Goal: Task Accomplishment & Management: Manage account settings

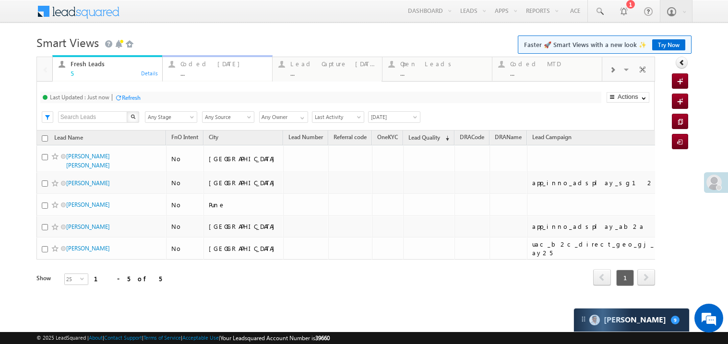
click at [211, 77] on link "Coded Today ... Details" at bounding box center [217, 68] width 110 height 26
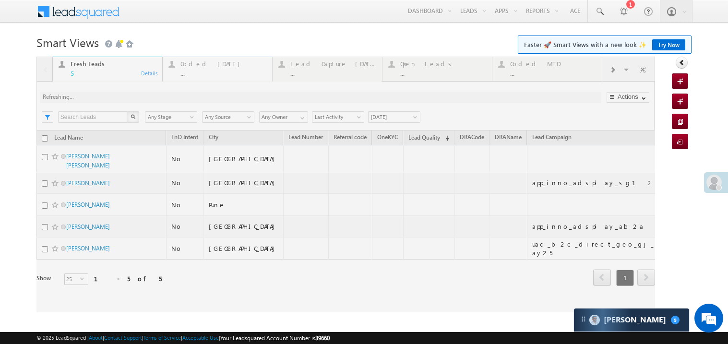
click at [211, 77] on div at bounding box center [345, 185] width 618 height 256
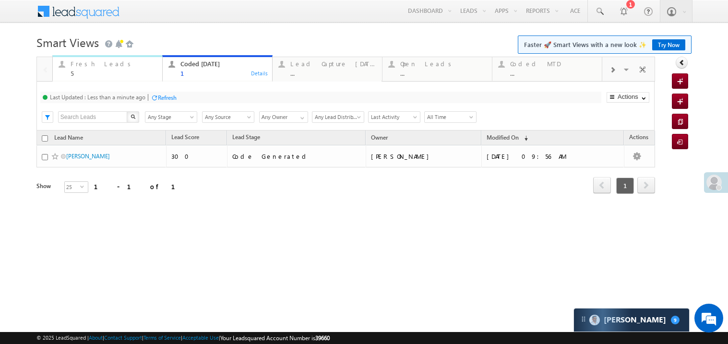
click at [106, 72] on div "5" at bounding box center [114, 73] width 86 height 7
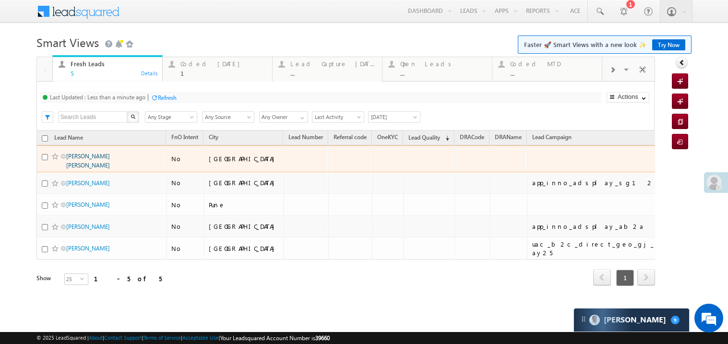
click at [94, 169] on link "Vagela Rakesh Kumar laljibhai" at bounding box center [88, 161] width 44 height 16
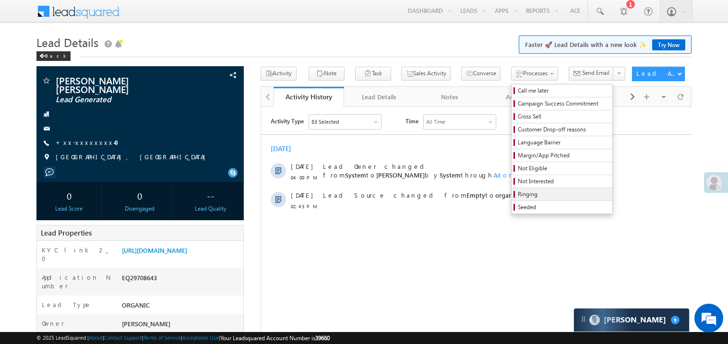
click at [530, 197] on span "Ringing" at bounding box center [563, 194] width 91 height 9
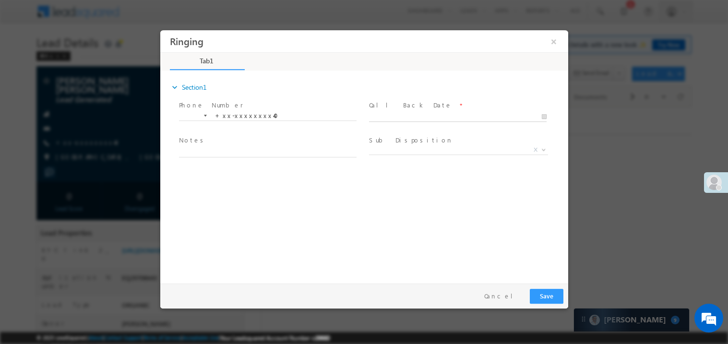
click at [415, 113] on body "Ringing ×" at bounding box center [364, 154] width 408 height 249
type input "09/28/25 4:18 PM"
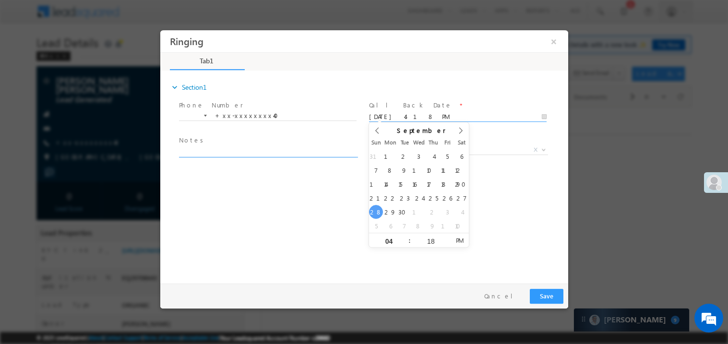
click at [240, 150] on textarea at bounding box center [266, 151] width 177 height 11
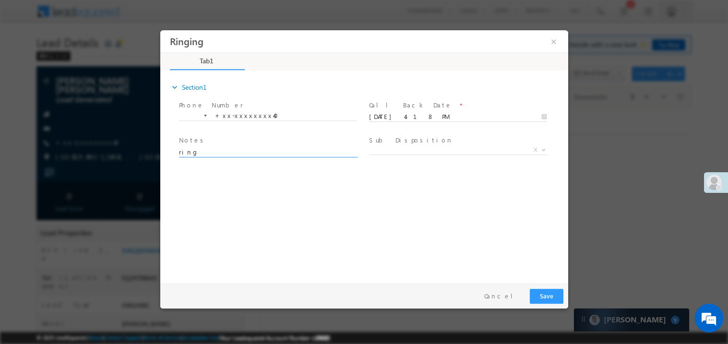
type textarea "ring"
click at [398, 136] on label "Sub Disposition" at bounding box center [410, 139] width 84 height 9
click at [381, 151] on span "X" at bounding box center [457, 150] width 179 height 10
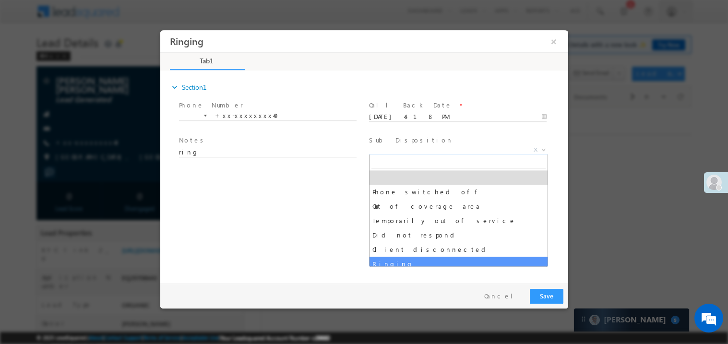
select select "Ringing"
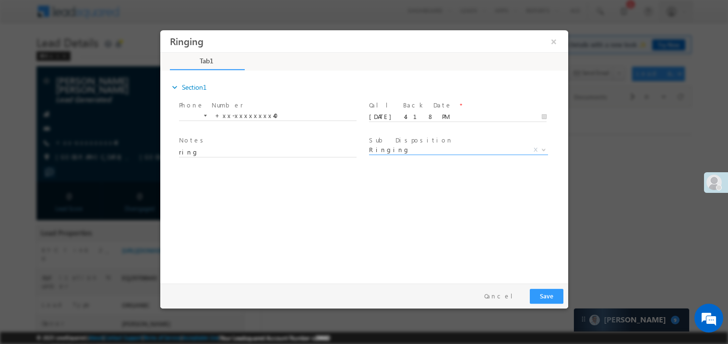
click at [296, 266] on div "expand_more Section1 Phone Number *" at bounding box center [366, 174] width 403 height 207
click at [551, 302] on button "Save" at bounding box center [546, 295] width 34 height 15
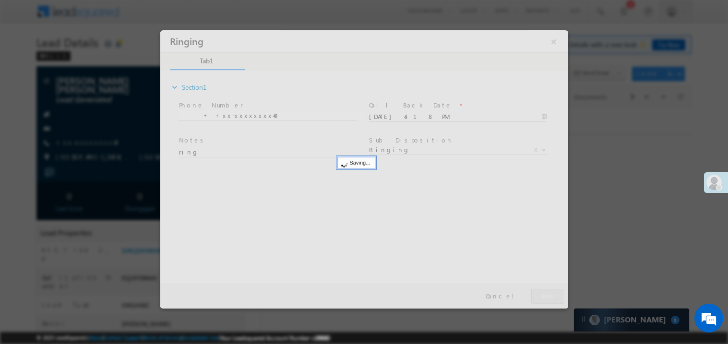
click at [551, 302] on div at bounding box center [364, 169] width 408 height 278
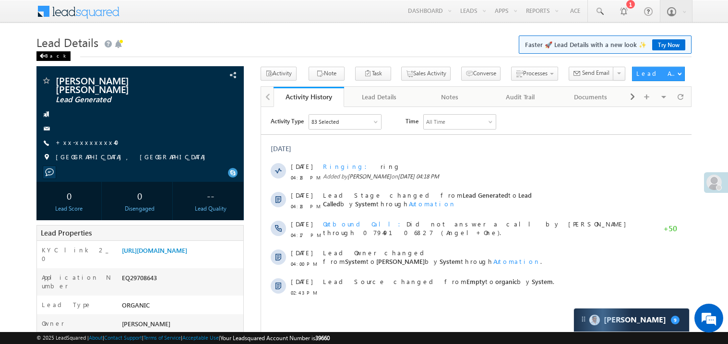
click at [43, 57] on span at bounding box center [42, 56] width 6 height 5
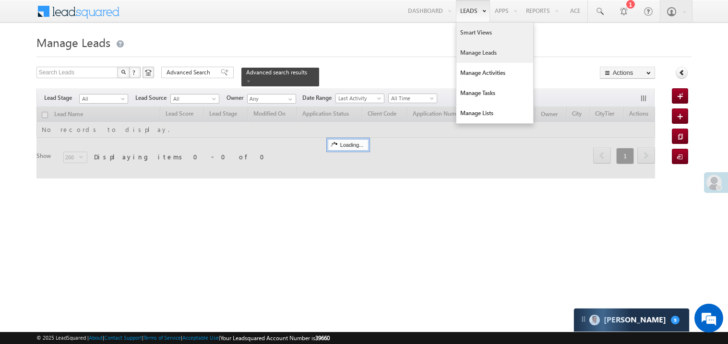
click at [464, 32] on link "Smart Views" at bounding box center [494, 33] width 77 height 20
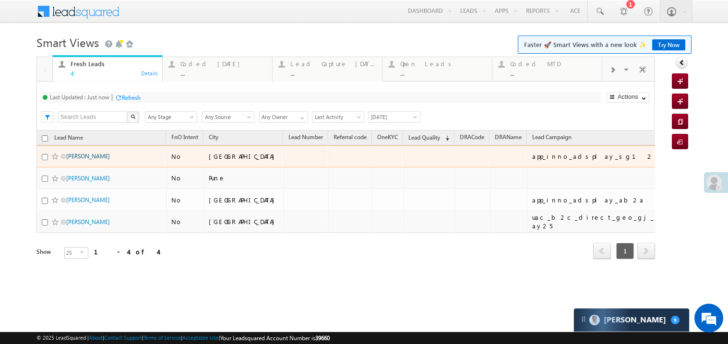
click at [76, 160] on link "Nur Ali" at bounding box center [88, 156] width 44 height 7
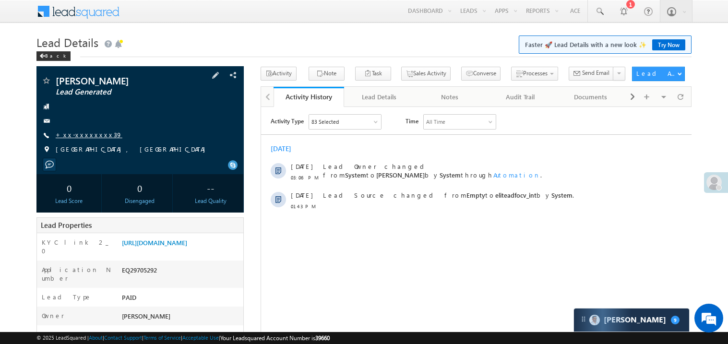
click at [80, 135] on link "+xx-xxxxxxxx39" at bounding box center [89, 134] width 67 height 8
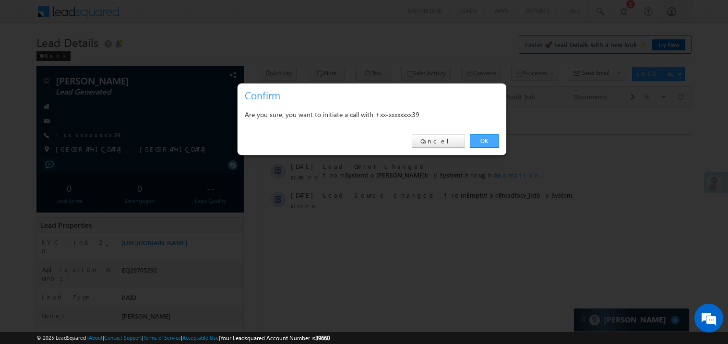
click at [484, 142] on link "OK" at bounding box center [484, 140] width 29 height 13
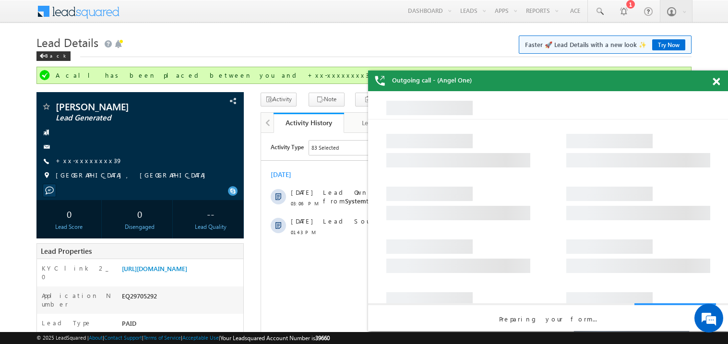
click at [717, 80] on span at bounding box center [715, 82] width 7 height 8
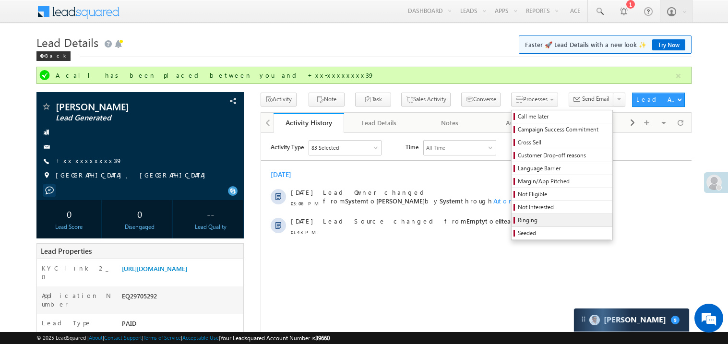
click at [518, 218] on span "Ringing" at bounding box center [563, 220] width 91 height 9
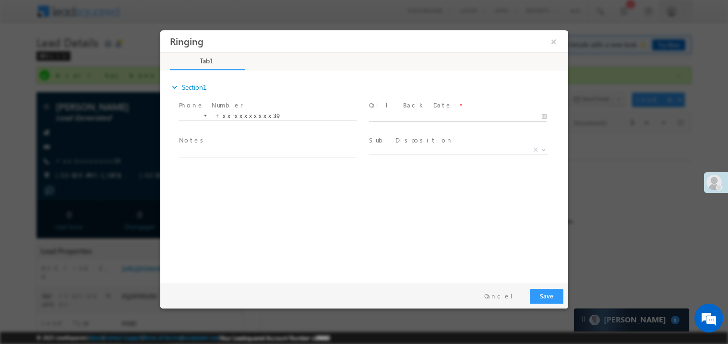
click at [396, 112] on input "text" at bounding box center [456, 117] width 177 height 10
type input "09/28/25 4:19 PM"
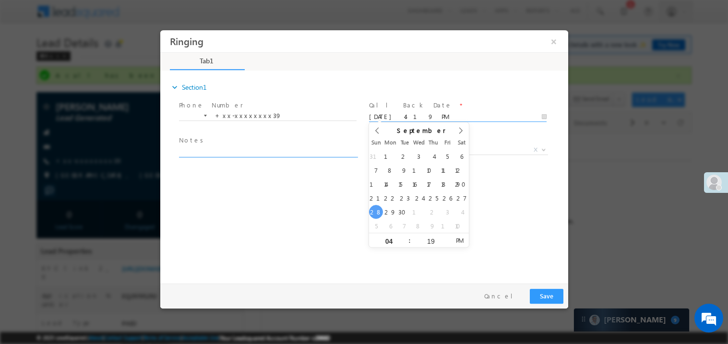
click at [201, 147] on textarea at bounding box center [266, 151] width 177 height 11
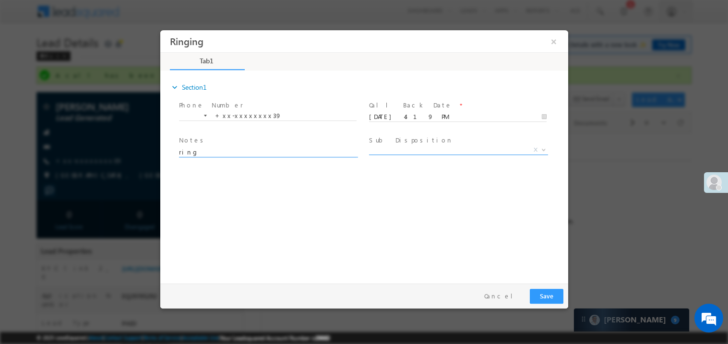
type textarea "ring"
click at [391, 148] on span "X" at bounding box center [457, 150] width 179 height 10
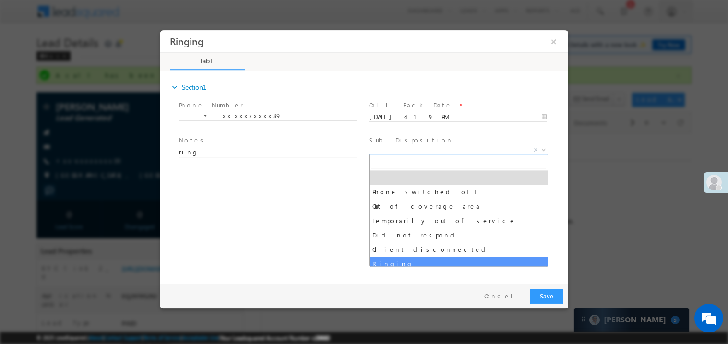
select select "Ringing"
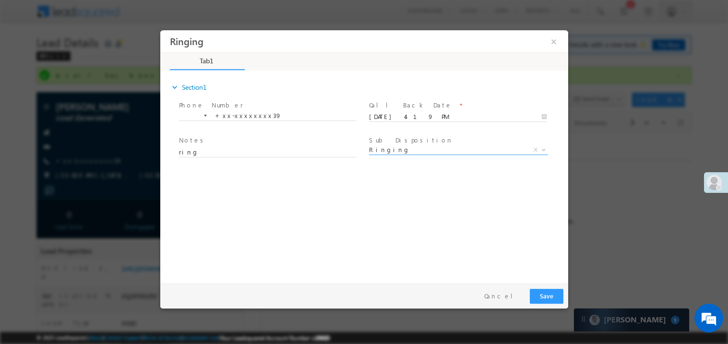
click at [299, 247] on div "expand_more Section1 Phone Number *" at bounding box center [366, 174] width 403 height 207
click at [543, 295] on button "Save" at bounding box center [546, 295] width 34 height 15
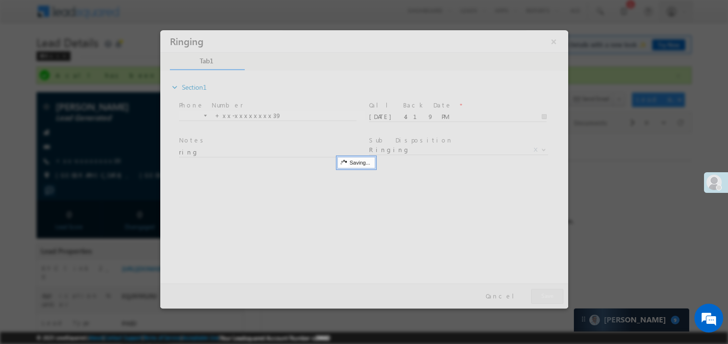
click at [543, 295] on div at bounding box center [364, 169] width 408 height 278
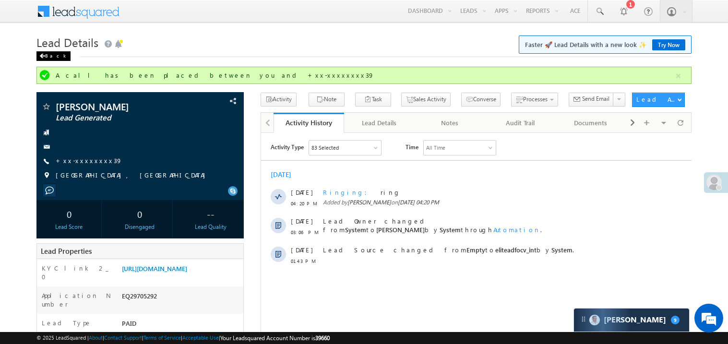
click at [40, 59] on span at bounding box center [42, 56] width 6 height 5
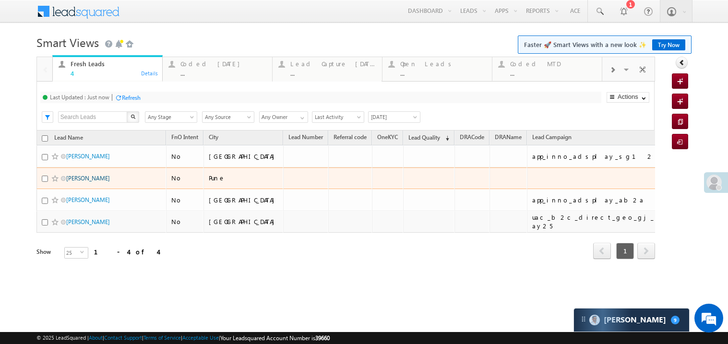
click at [86, 182] on link "[PERSON_NAME]" at bounding box center [88, 178] width 44 height 7
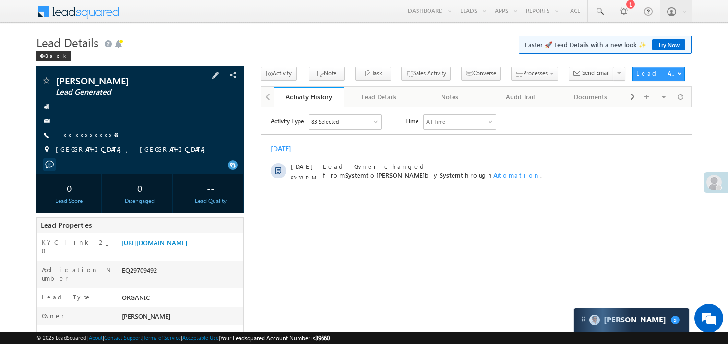
click at [88, 137] on link "+xx-xxxxxxxx48" at bounding box center [88, 134] width 65 height 8
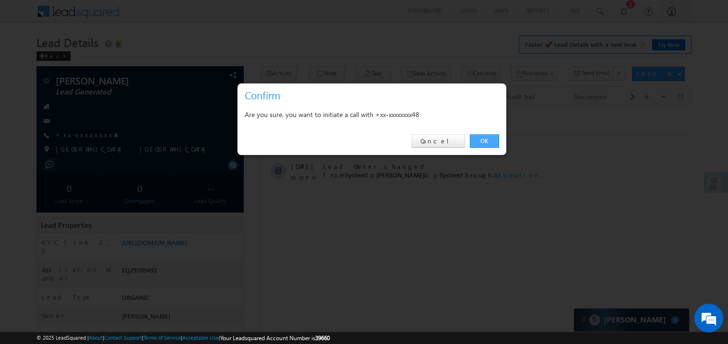
click at [481, 140] on link "OK" at bounding box center [484, 140] width 29 height 13
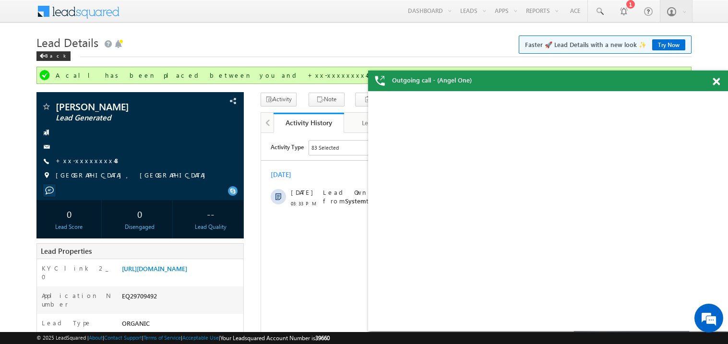
click at [714, 82] on span at bounding box center [715, 82] width 7 height 8
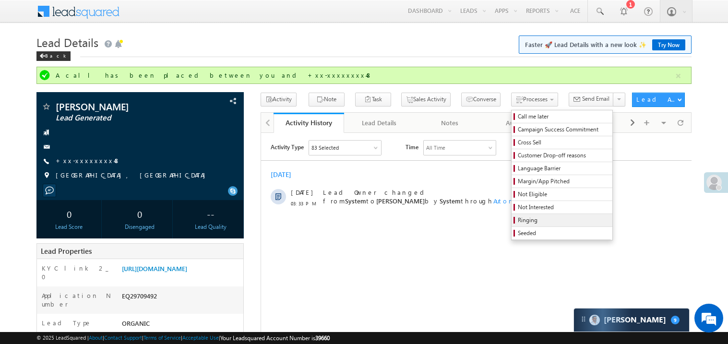
click at [518, 219] on span "Ringing" at bounding box center [563, 220] width 91 height 9
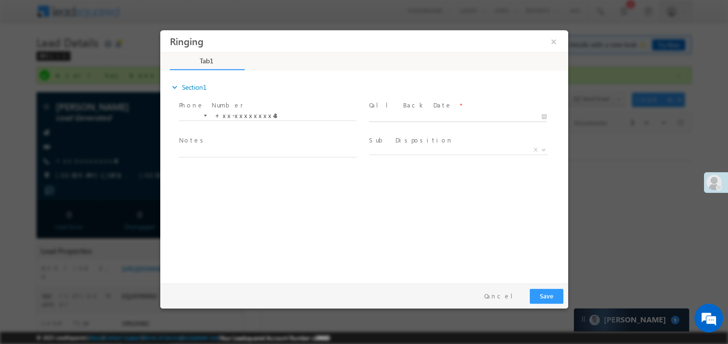
click at [405, 116] on body "Ringing ×" at bounding box center [364, 154] width 408 height 249
type input "09/28/25 4:20 PM"
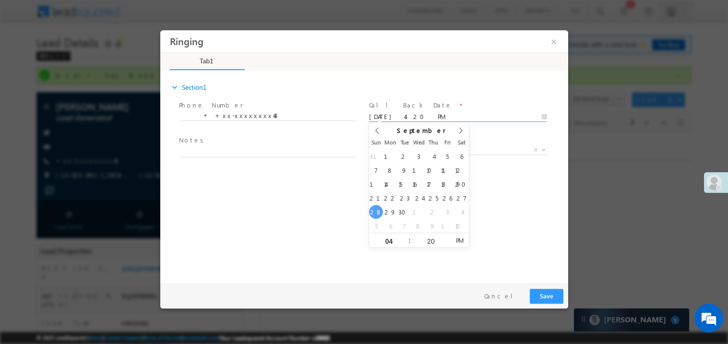
click at [405, 116] on input "09/28/25 4:20 PM" at bounding box center [456, 117] width 177 height 10
click at [246, 173] on div "expand_more Section1 Phone Number *" at bounding box center [366, 174] width 403 height 207
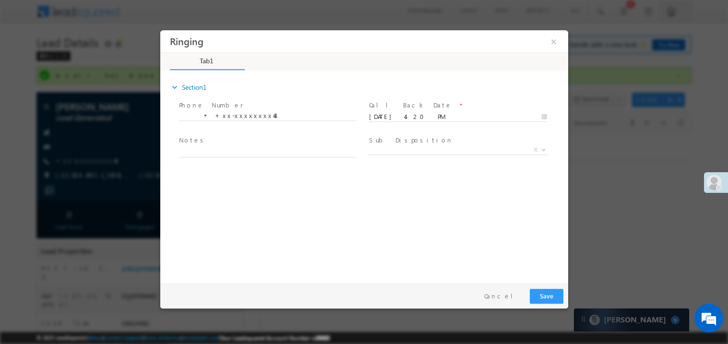
click at [221, 156] on span at bounding box center [266, 161] width 177 height 11
click at [217, 152] on textarea at bounding box center [266, 151] width 177 height 11
type textarea "ring"
click at [556, 299] on button "Save" at bounding box center [546, 295] width 34 height 15
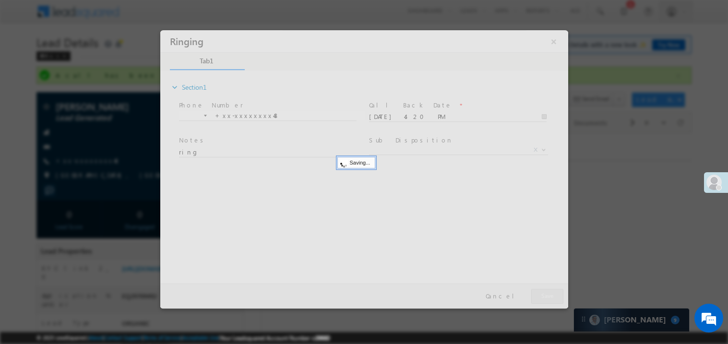
click at [556, 299] on div at bounding box center [364, 169] width 408 height 278
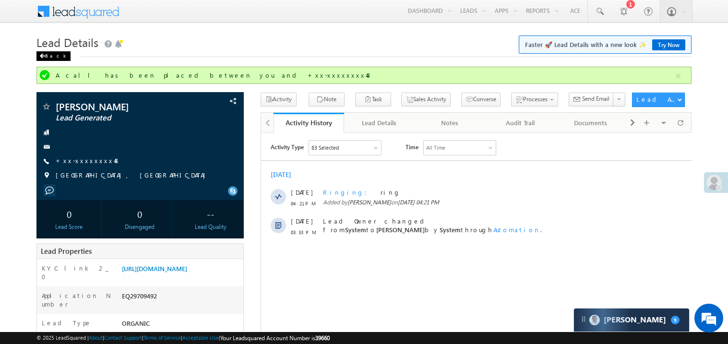
click at [41, 56] on span at bounding box center [42, 56] width 6 height 5
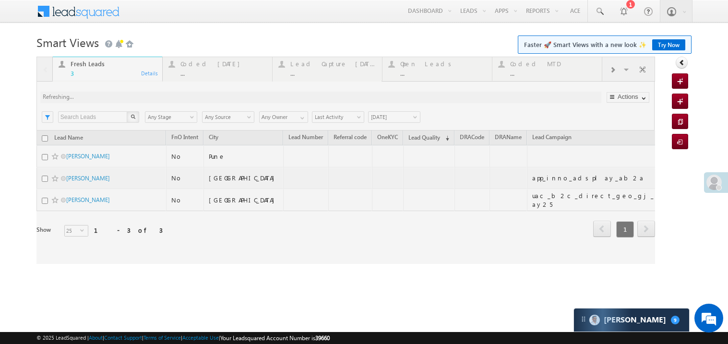
click at [117, 81] on div at bounding box center [345, 160] width 618 height 207
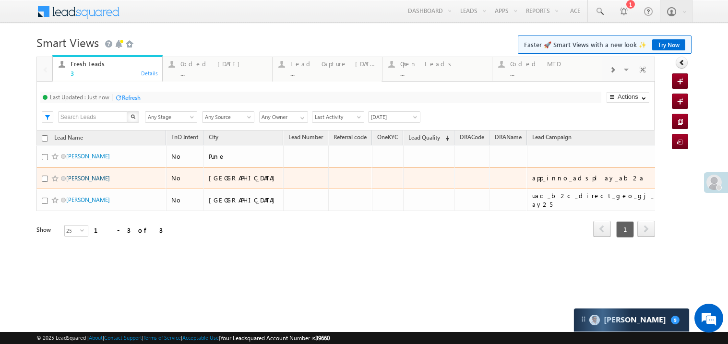
click at [92, 182] on link "Hemant Kumar shukla" at bounding box center [88, 178] width 44 height 7
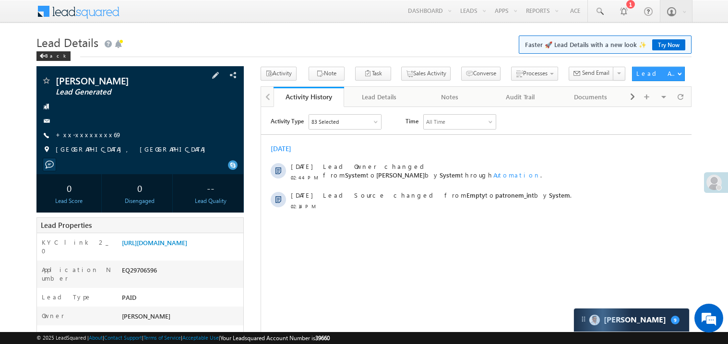
click at [79, 139] on span "+xx-xxxxxxxx69" at bounding box center [89, 135] width 66 height 10
click at [80, 138] on link "+xx-xxxxxxxx69" at bounding box center [89, 134] width 66 height 8
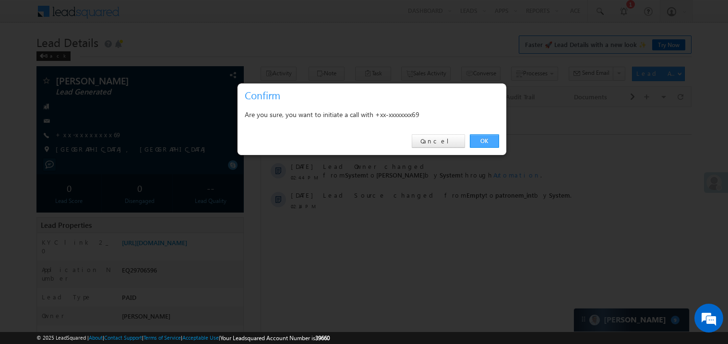
click at [484, 140] on link "OK" at bounding box center [484, 140] width 29 height 13
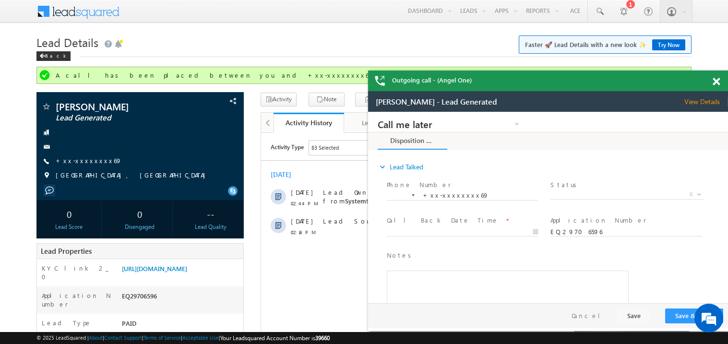
click at [717, 79] on span at bounding box center [715, 82] width 7 height 8
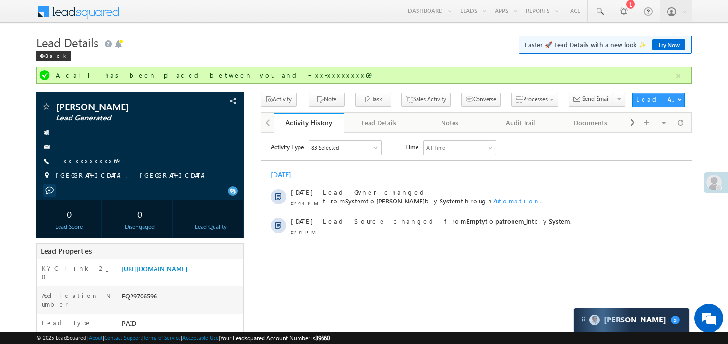
click at [448, 59] on div "Lead Details Faster 🚀 Lead Details with a new look ✨ Try Now Back" at bounding box center [363, 49] width 655 height 35
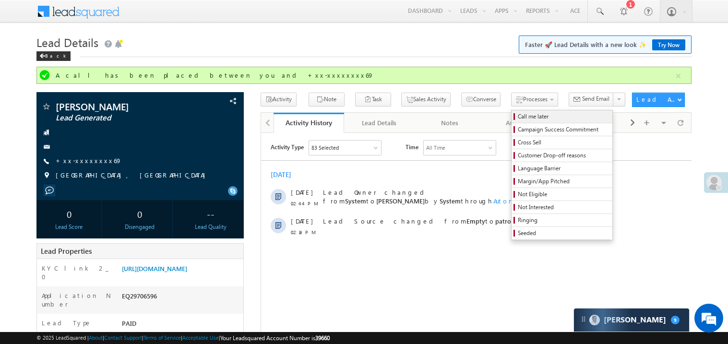
click at [518, 118] on span "Call me later" at bounding box center [563, 116] width 91 height 9
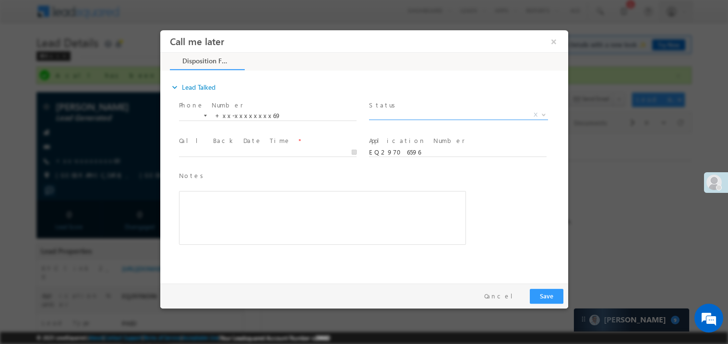
click at [397, 113] on span "X" at bounding box center [457, 115] width 179 height 10
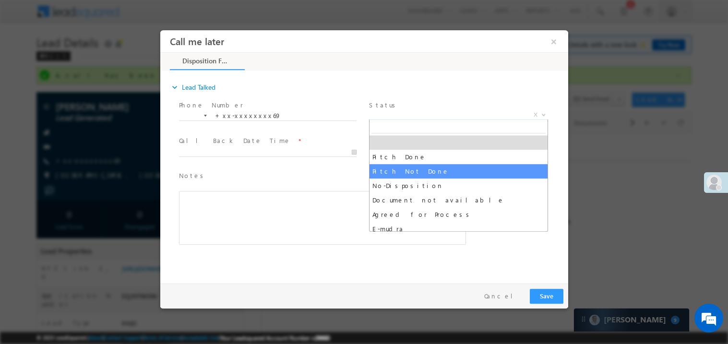
select select "Pitch Not Done"
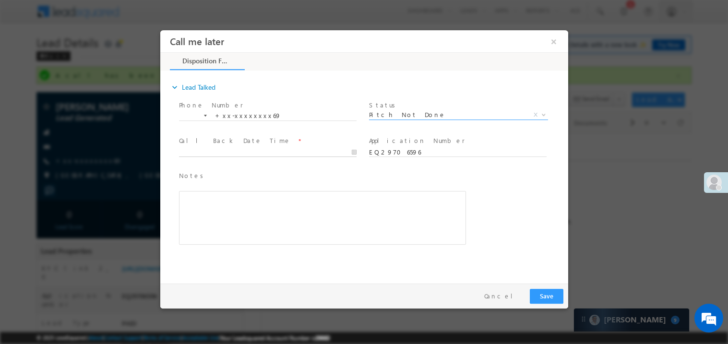
click at [216, 151] on body "Call me later ×" at bounding box center [364, 154] width 408 height 249
type input "09/28/25 4:22 PM"
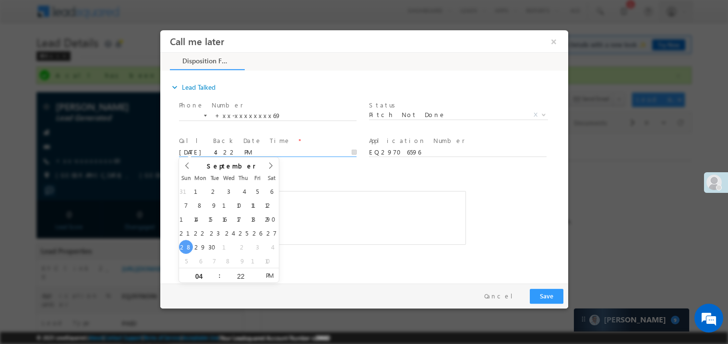
click at [331, 233] on div "Rich Text Editor, 40788eee-0fb2-11ec-a811-0adc8a9d82c2__tab1__section1__Notes__…" at bounding box center [321, 217] width 287 height 54
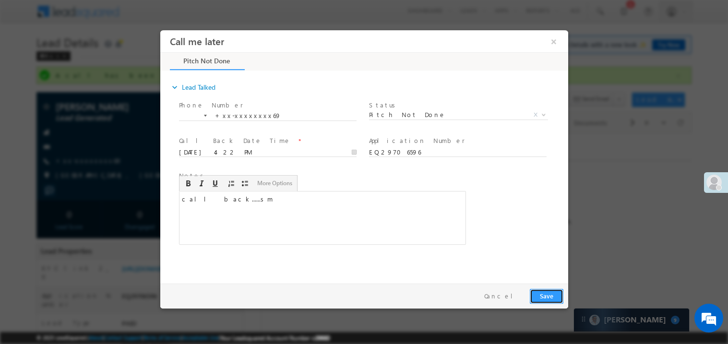
click at [538, 288] on button "Save" at bounding box center [546, 295] width 34 height 15
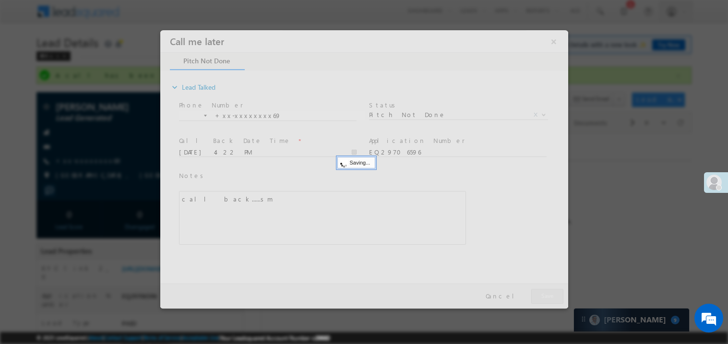
click at [538, 287] on div at bounding box center [364, 169] width 408 height 278
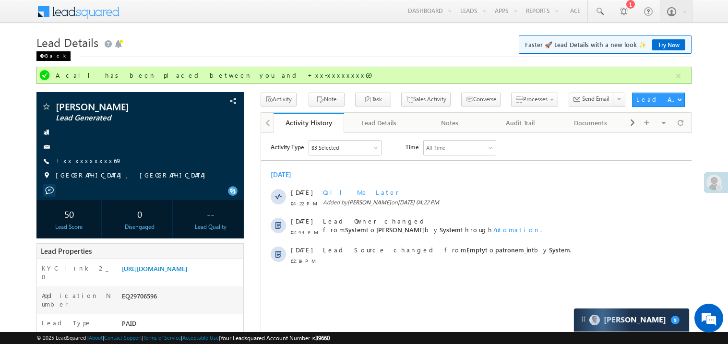
click at [40, 55] on span at bounding box center [42, 56] width 6 height 5
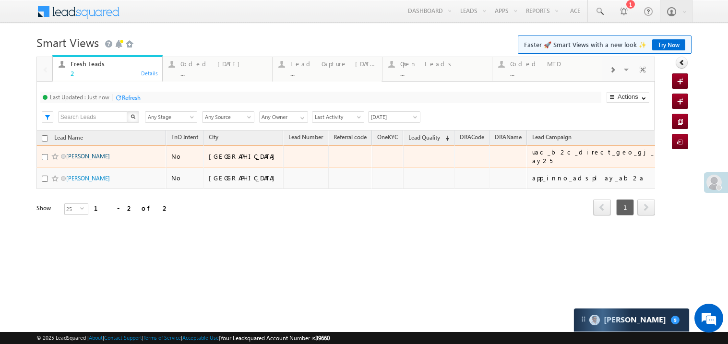
click at [79, 160] on link "[PERSON_NAME]" at bounding box center [88, 156] width 44 height 7
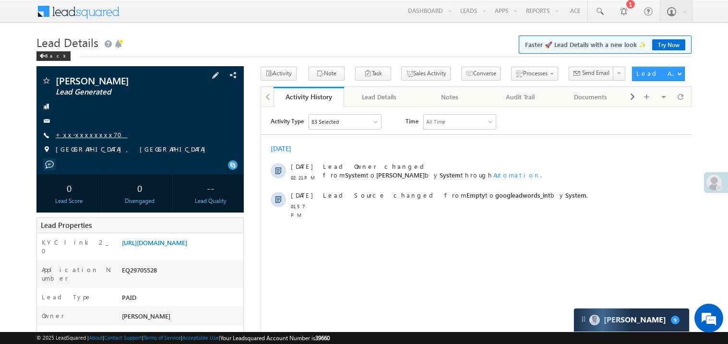
click at [75, 135] on link "+xx-xxxxxxxx70" at bounding box center [92, 134] width 72 height 8
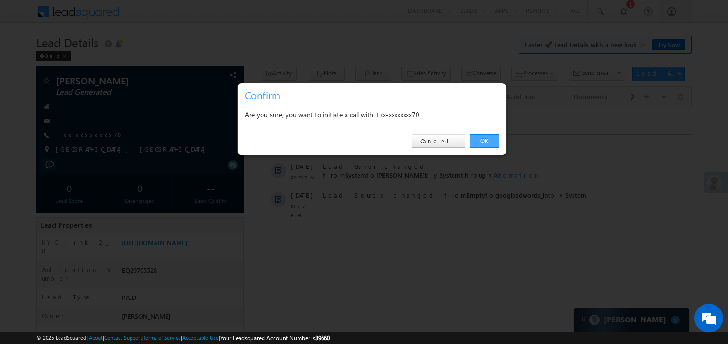
click at [493, 141] on link "OK" at bounding box center [484, 140] width 29 height 13
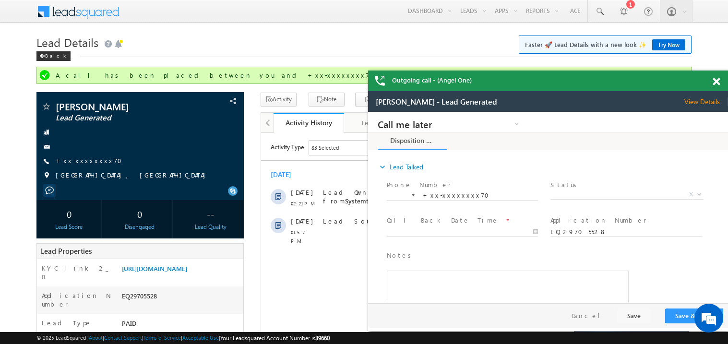
click at [715, 78] on span at bounding box center [715, 82] width 7 height 8
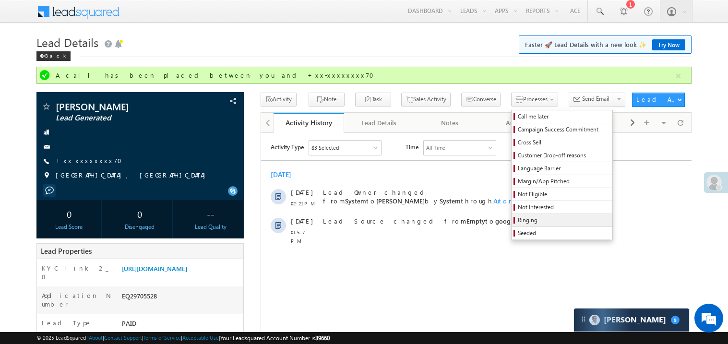
click at [530, 219] on span "Ringing" at bounding box center [563, 220] width 91 height 9
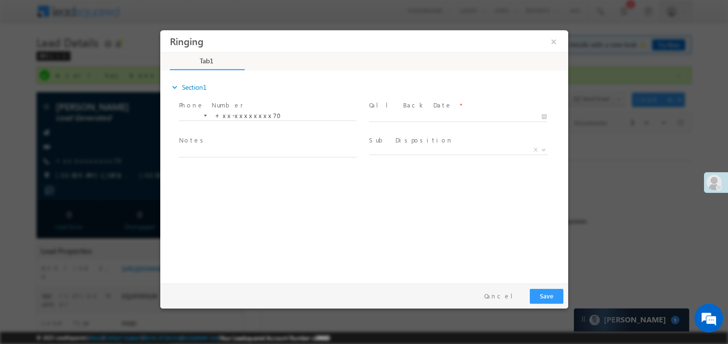
click at [390, 110] on div at bounding box center [461, 116] width 186 height 12
click at [391, 114] on body "Ringing ×" at bounding box center [364, 154] width 408 height 249
type input "09/28/25 4:23 PM"
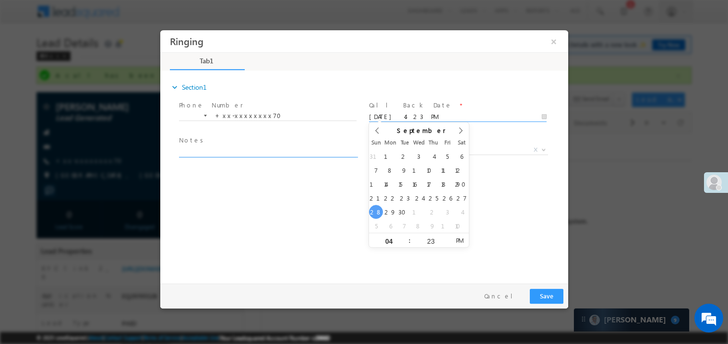
click at [225, 147] on textarea at bounding box center [266, 151] width 177 height 11
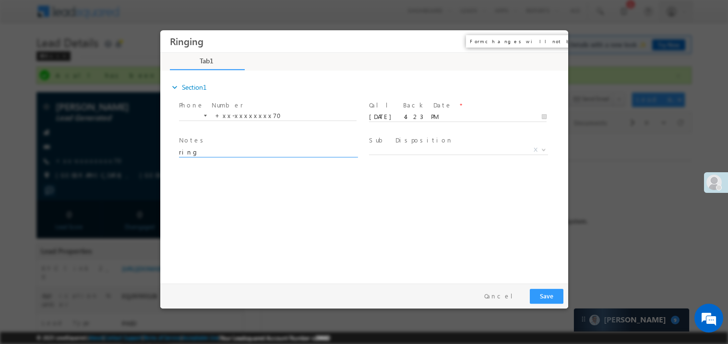
type textarea "ring"
click at [549, 40] on button "×" at bounding box center [553, 41] width 16 height 18
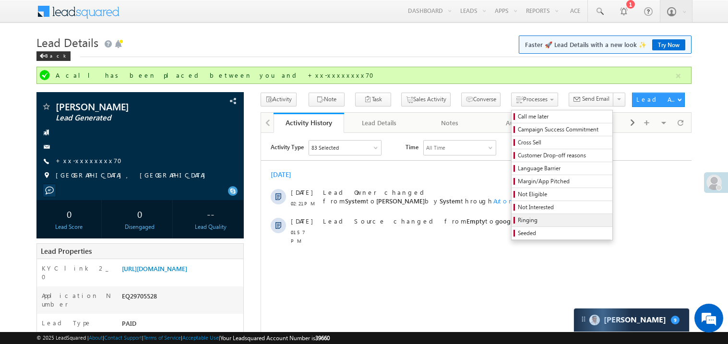
click at [522, 224] on span "Ringing" at bounding box center [563, 220] width 91 height 9
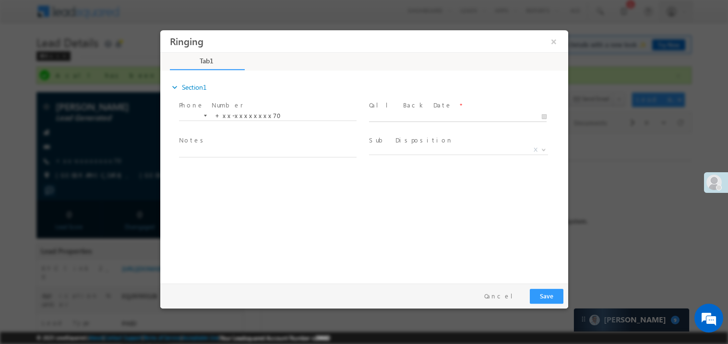
click at [388, 112] on body "Ringing ×" at bounding box center [364, 154] width 408 height 249
type input "09/28/25 4:23 PM"
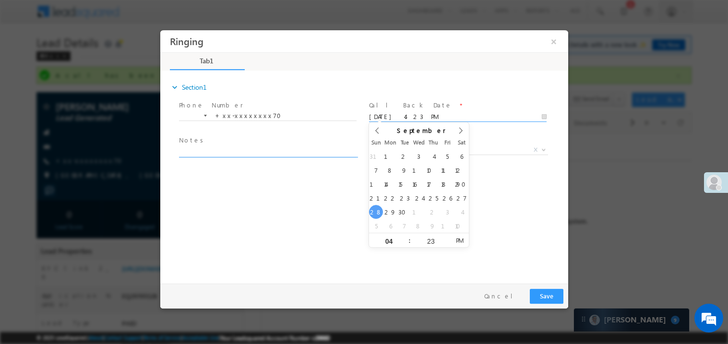
click at [253, 146] on textarea at bounding box center [266, 151] width 177 height 11
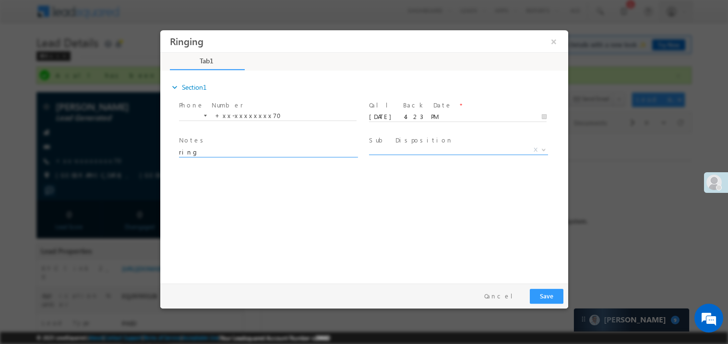
type textarea "ring"
click at [435, 153] on span "X" at bounding box center [457, 150] width 179 height 10
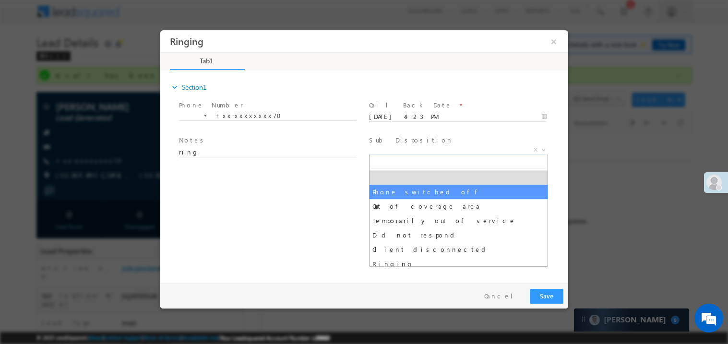
select select "Phone switched off"
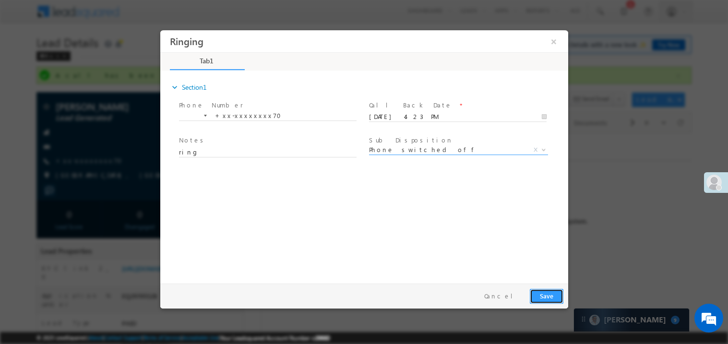
click at [538, 299] on button "Save" at bounding box center [546, 295] width 34 height 15
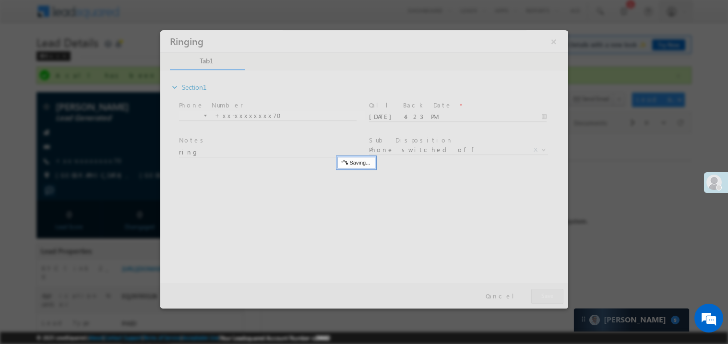
click at [538, 299] on div at bounding box center [364, 169] width 408 height 278
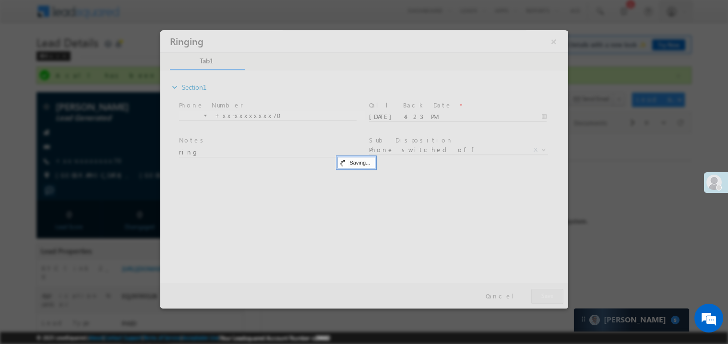
click at [538, 299] on div at bounding box center [364, 169] width 408 height 278
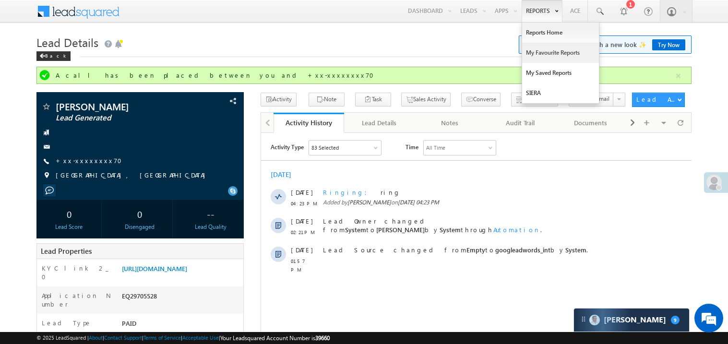
click at [542, 53] on link "My Favourite Reports" at bounding box center [560, 53] width 77 height 20
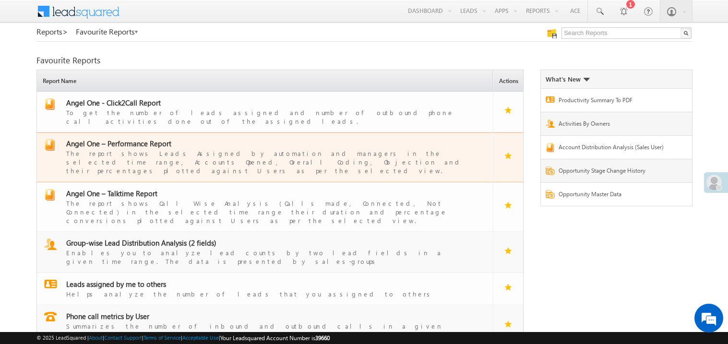
click at [142, 139] on span "Angel One – Performance Report" at bounding box center [118, 144] width 105 height 10
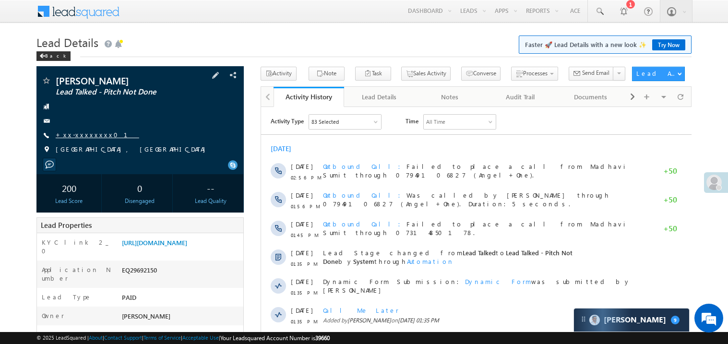
click at [88, 137] on link "+xx-xxxxxxxx01" at bounding box center [97, 134] width 83 height 8
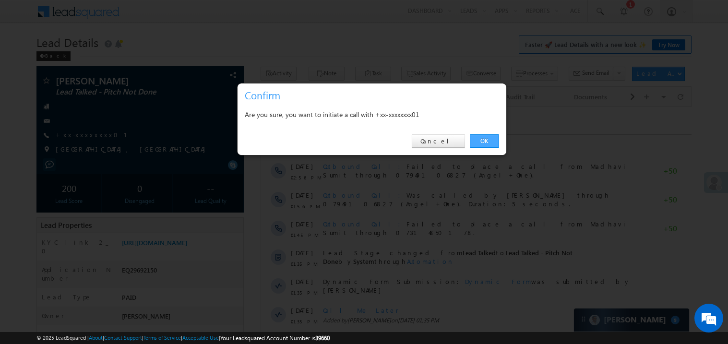
click at [485, 141] on link "OK" at bounding box center [484, 140] width 29 height 13
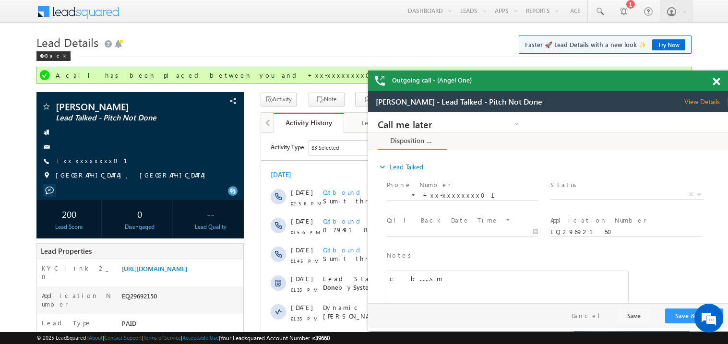
click at [718, 81] on span at bounding box center [715, 82] width 7 height 8
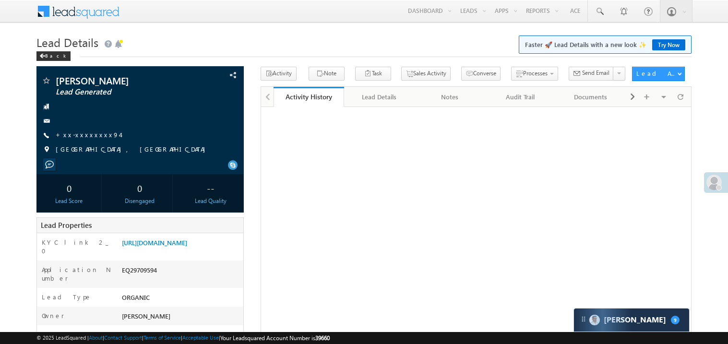
click at [86, 134] on link "+xx-xxxxxxxx94" at bounding box center [88, 134] width 64 height 8
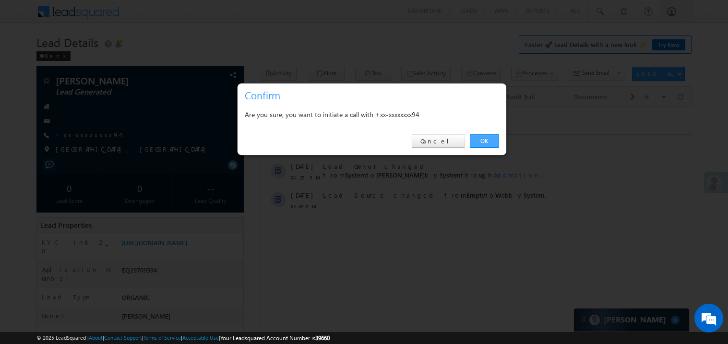
click at [484, 142] on link "OK" at bounding box center [484, 140] width 29 height 13
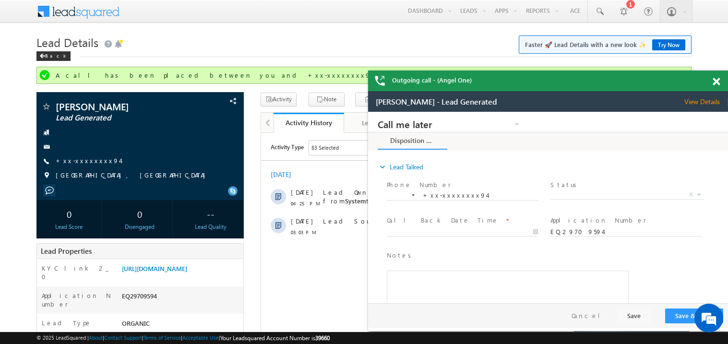
click at [719, 79] on span at bounding box center [715, 82] width 7 height 8
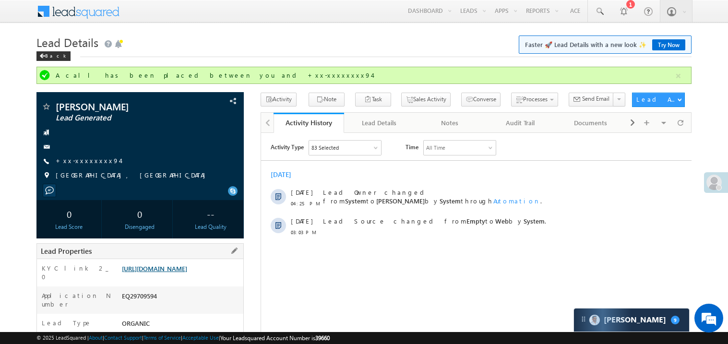
click at [170, 272] on link "[URL][DOMAIN_NAME]" at bounding box center [154, 268] width 65 height 8
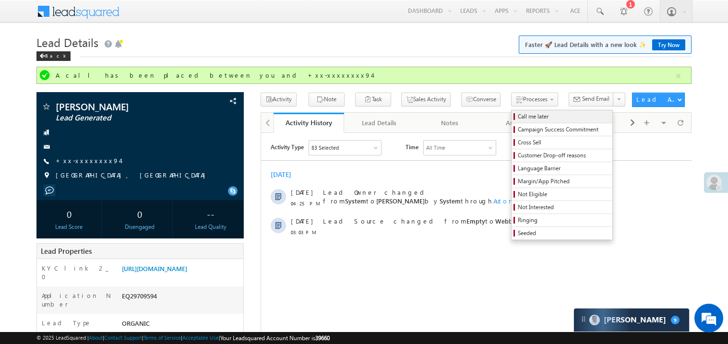
click at [518, 115] on span "Call me later" at bounding box center [563, 116] width 91 height 9
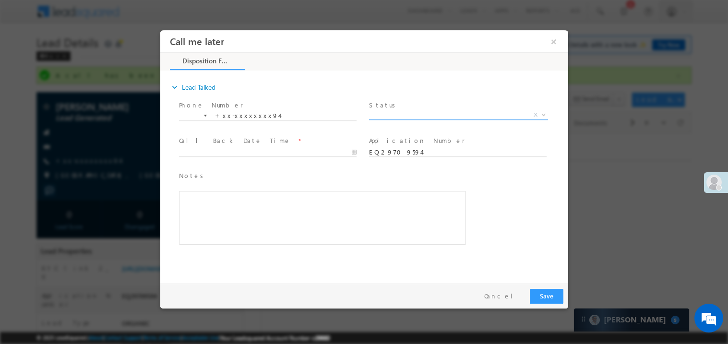
click at [407, 113] on span "X" at bounding box center [457, 115] width 179 height 10
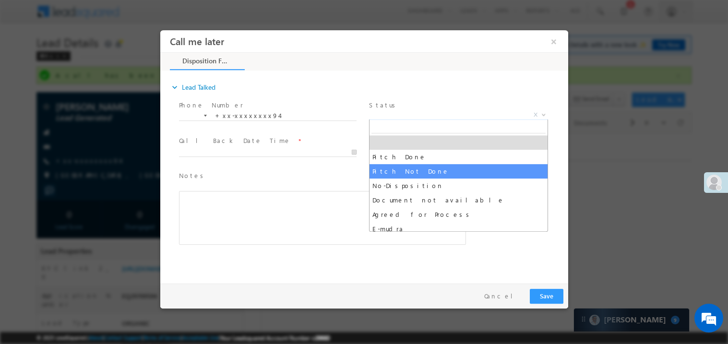
select select "Pitch Not Done"
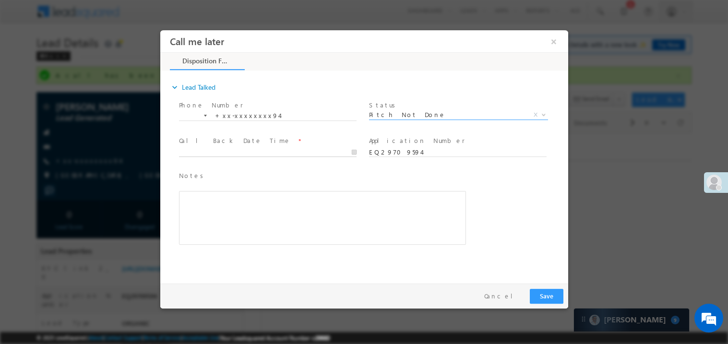
click at [201, 153] on body "Call me later ×" at bounding box center [364, 154] width 408 height 249
type input "09/28/25 4:36 PM"
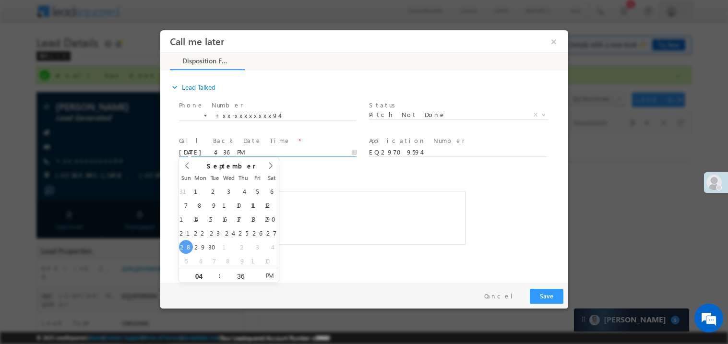
click at [290, 200] on div "Rich Text Editor, 40788eee-0fb2-11ec-a811-0adc8a9d82c2__tab1__section1__Notes__…" at bounding box center [321, 217] width 287 height 54
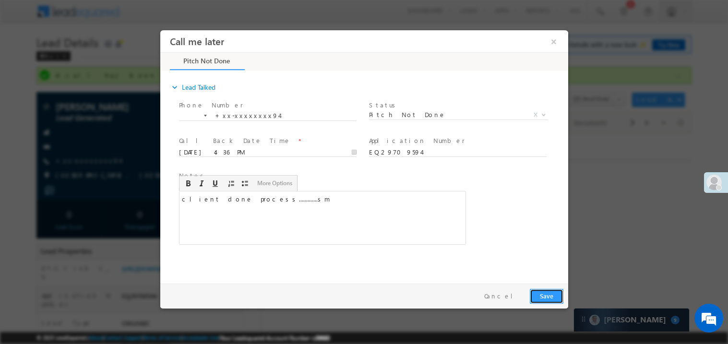
click at [539, 292] on button "Save" at bounding box center [546, 295] width 34 height 15
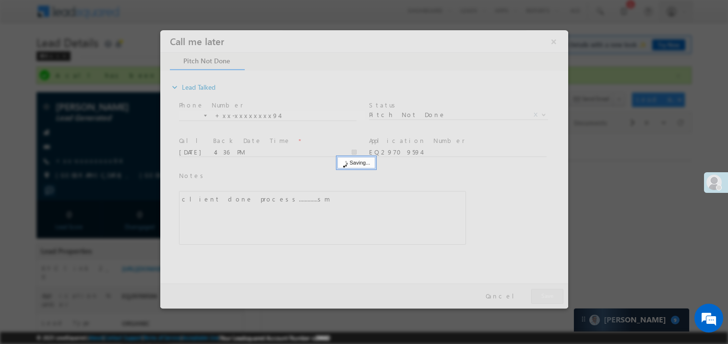
click at [539, 292] on div at bounding box center [364, 169] width 408 height 278
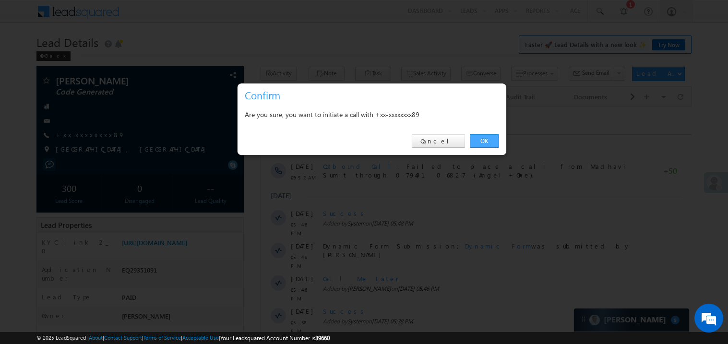
click at [488, 137] on link "OK" at bounding box center [484, 140] width 29 height 13
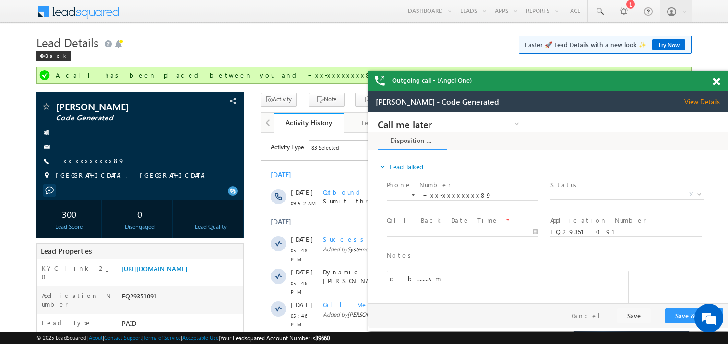
click at [716, 78] on span at bounding box center [715, 82] width 7 height 8
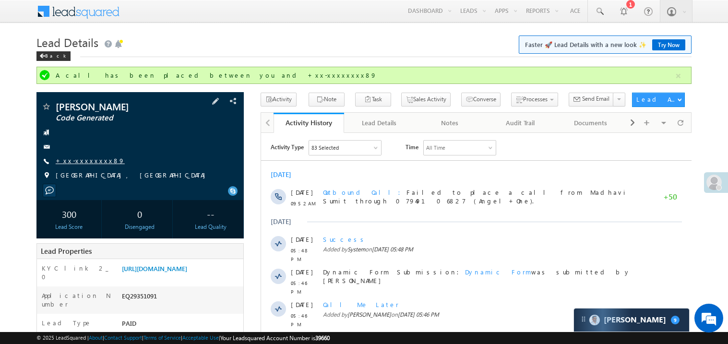
click at [87, 160] on link "+xx-xxxxxxxx89" at bounding box center [90, 160] width 69 height 8
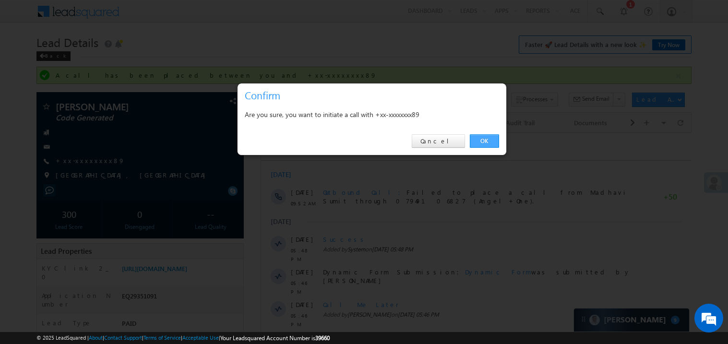
click at [479, 137] on link "OK" at bounding box center [484, 140] width 29 height 13
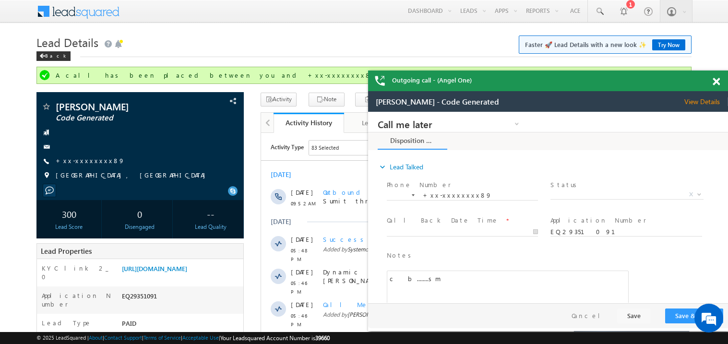
click at [718, 81] on span at bounding box center [715, 82] width 7 height 8
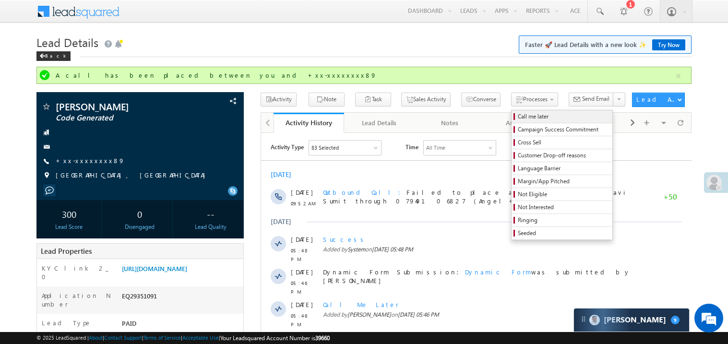
click at [518, 116] on span "Call me later" at bounding box center [563, 116] width 91 height 9
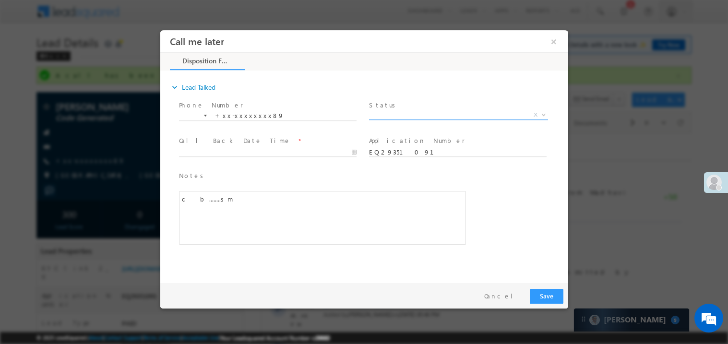
click at [383, 116] on span "X" at bounding box center [457, 115] width 179 height 10
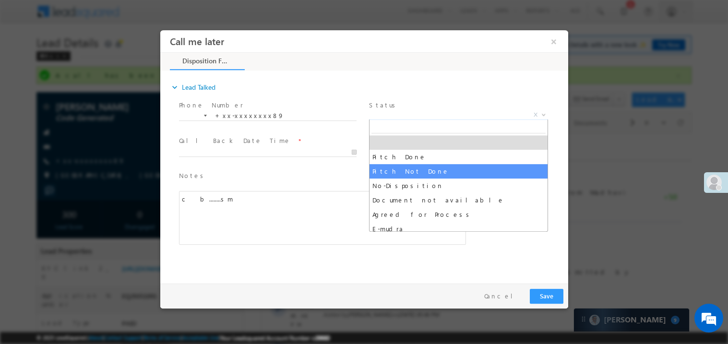
select select "Pitch Not Done"
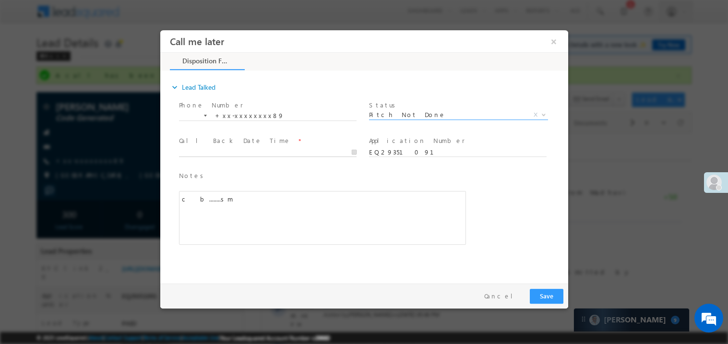
click at [218, 149] on body "Call me later ×" at bounding box center [364, 154] width 408 height 249
type input "09/28/25 4:38 PM"
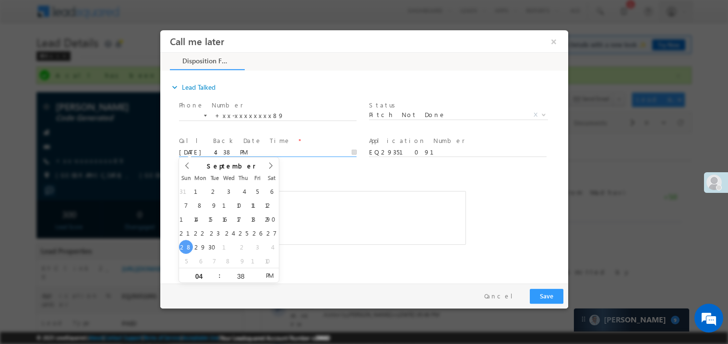
click at [357, 216] on div "c b........sm" at bounding box center [321, 217] width 287 height 54
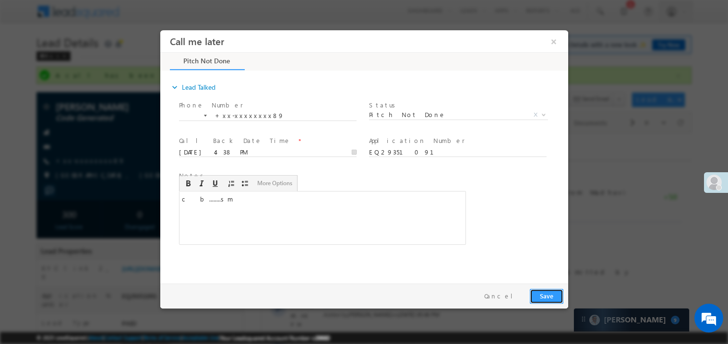
click at [542, 293] on button "Save" at bounding box center [546, 295] width 34 height 15
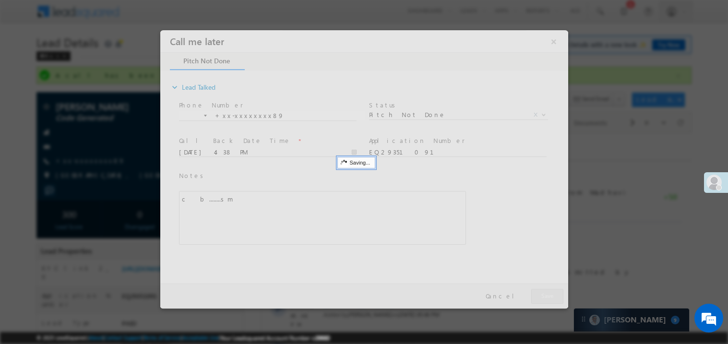
click at [542, 293] on div at bounding box center [364, 169] width 408 height 278
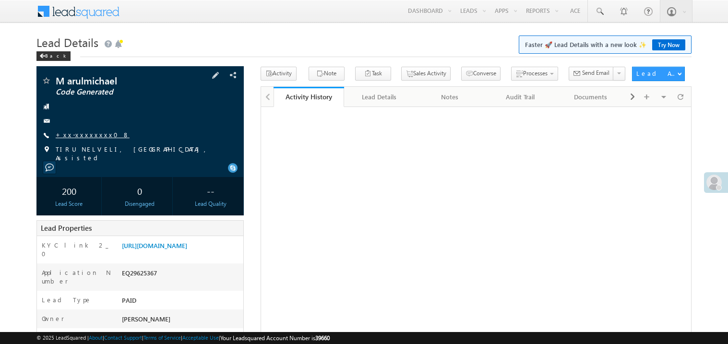
click at [78, 132] on link "+xx-xxxxxxxx08" at bounding box center [93, 134] width 74 height 8
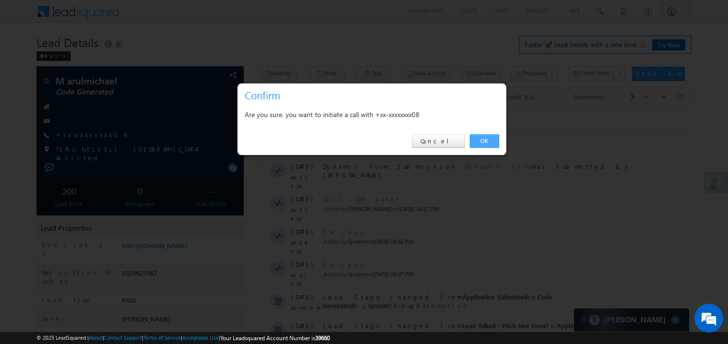
click at [484, 141] on link "OK" at bounding box center [484, 140] width 29 height 13
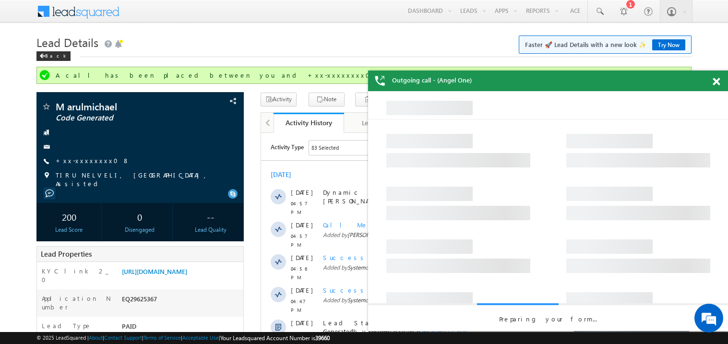
click at [718, 80] on span at bounding box center [715, 82] width 7 height 8
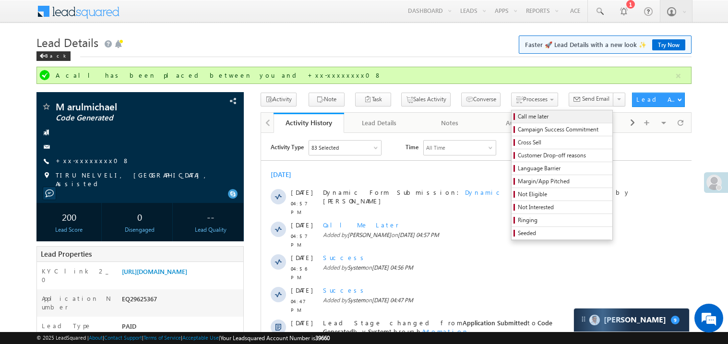
click at [518, 117] on span "Call me later" at bounding box center [563, 116] width 91 height 9
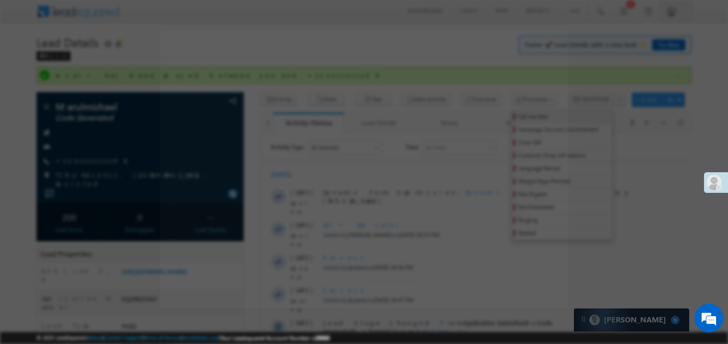
click at [508, 117] on div at bounding box center [364, 137] width 408 height 53
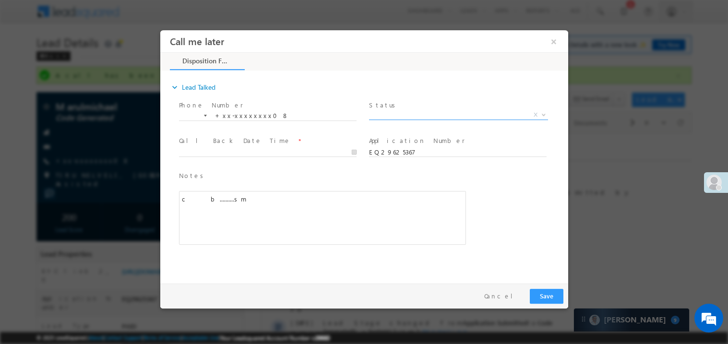
click at [414, 112] on span "X" at bounding box center [457, 115] width 179 height 10
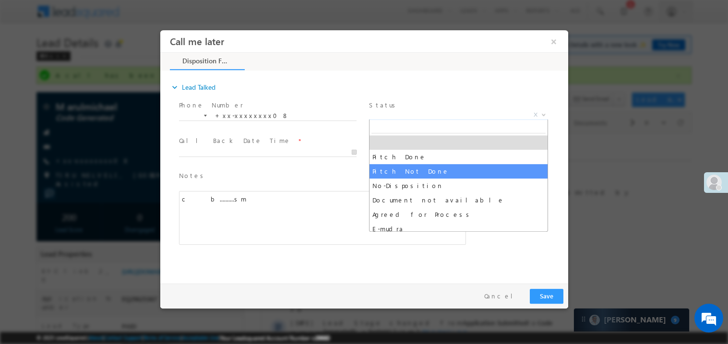
select select "Pitch Not Done"
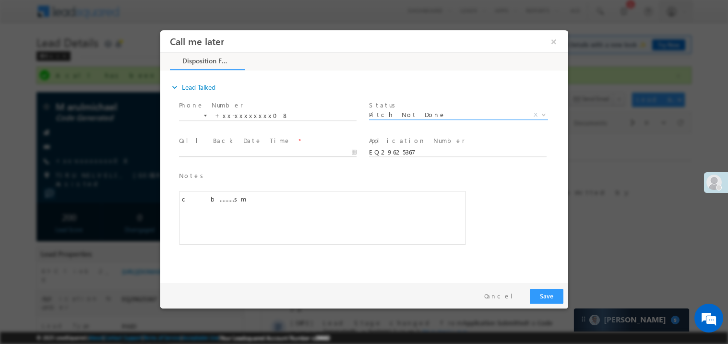
click at [238, 148] on body "Call me later ×" at bounding box center [364, 154] width 408 height 249
type input "[DATE] 4:39 PM"
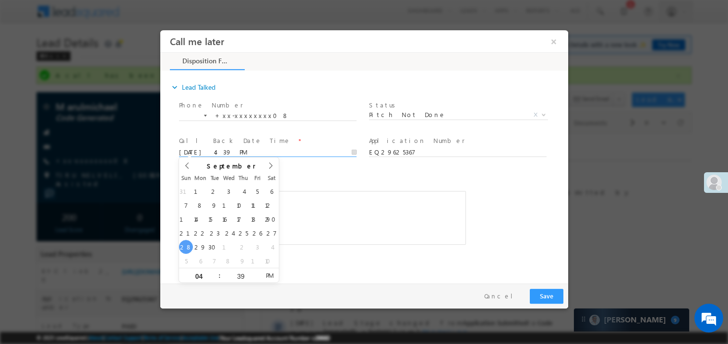
click at [342, 211] on div "c b..........sm" at bounding box center [321, 217] width 287 height 54
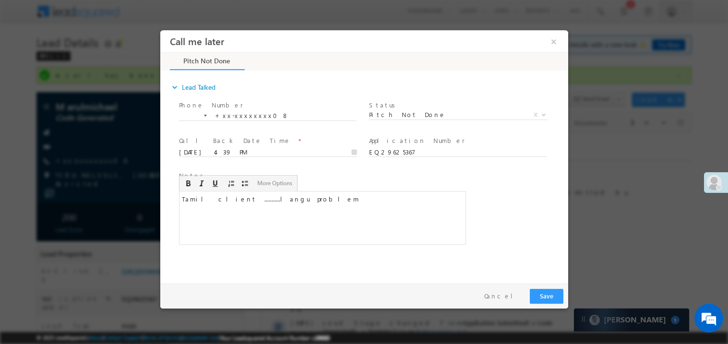
click at [406, 261] on div "expand_more Lead Talked Phone Number *" at bounding box center [366, 174] width 403 height 207
click at [240, 195] on div "Tamil client ...........langu problem" at bounding box center [321, 217] width 287 height 54
click at [238, 202] on div "Tamil client ...........langu problem" at bounding box center [321, 217] width 287 height 54
click at [548, 292] on button "Save" at bounding box center [546, 295] width 34 height 15
